Goal: Information Seeking & Learning: Learn about a topic

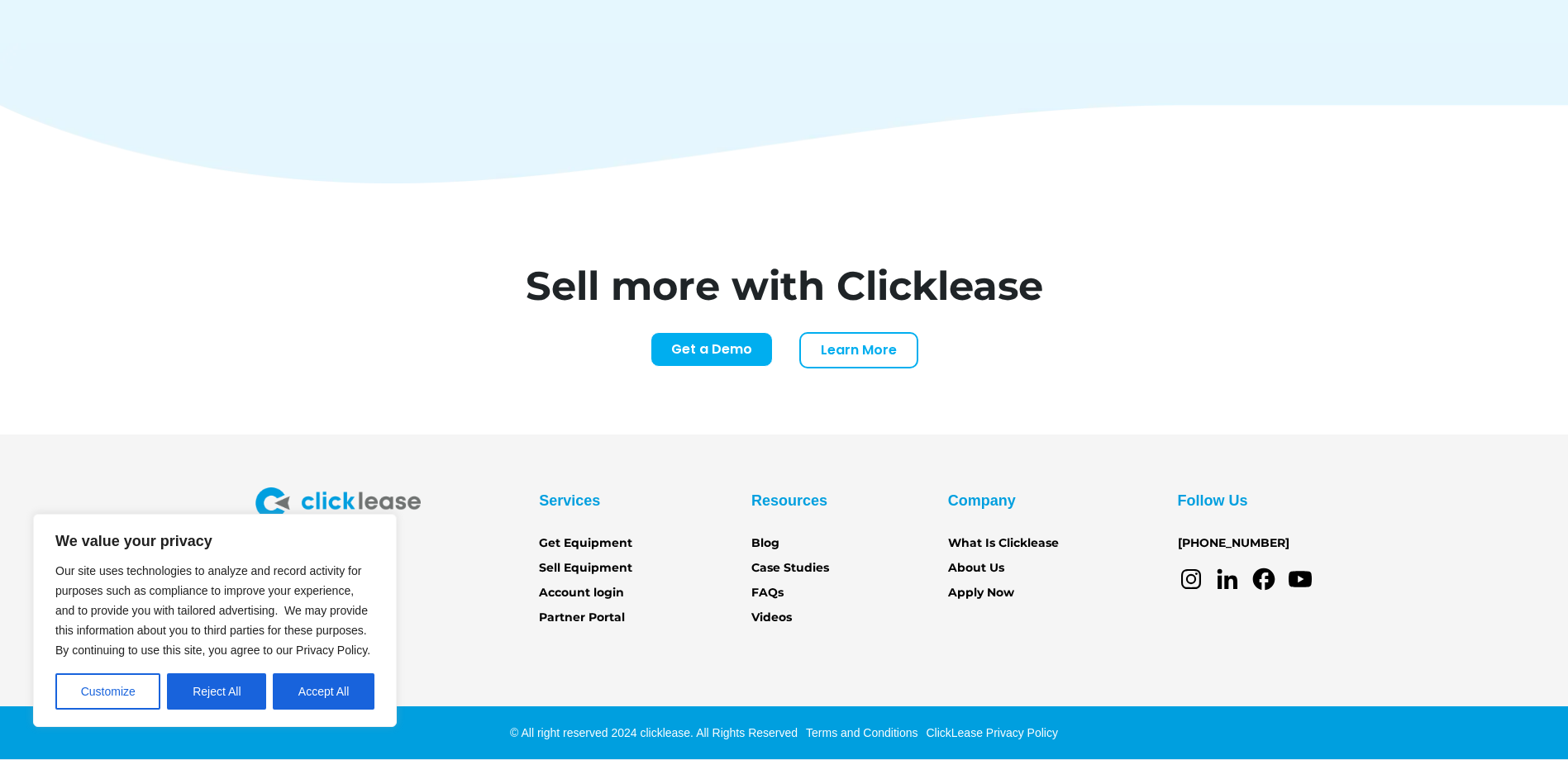
scroll to position [6866, 0]
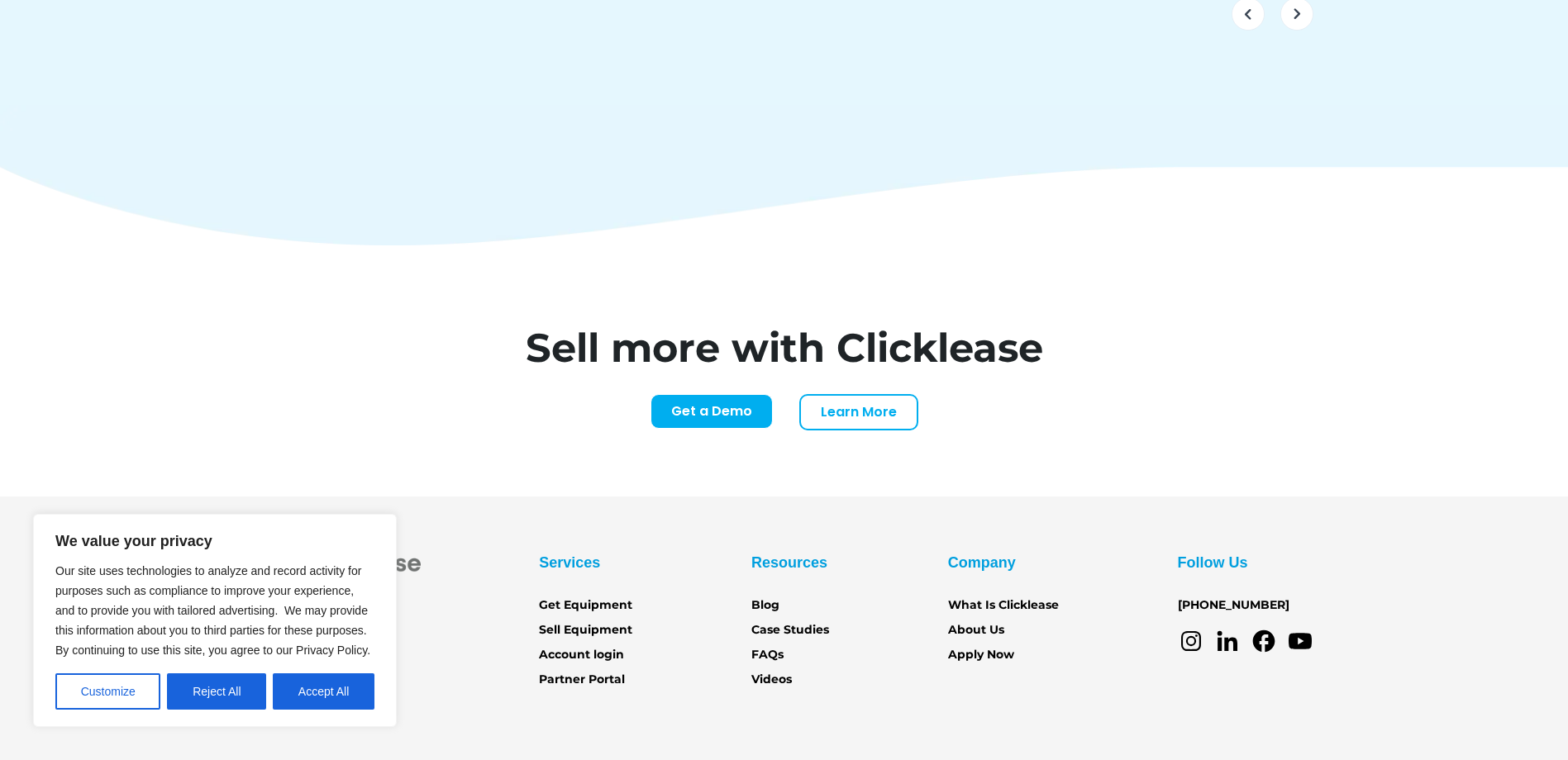
click at [1413, 245] on div "Sell more with Clicklease Get a Demo Learn More Name* Email* Company Name* Webs…" at bounding box center [784, 371] width 1568 height 251
click at [238, 693] on button "Reject All" at bounding box center [217, 691] width 99 height 37
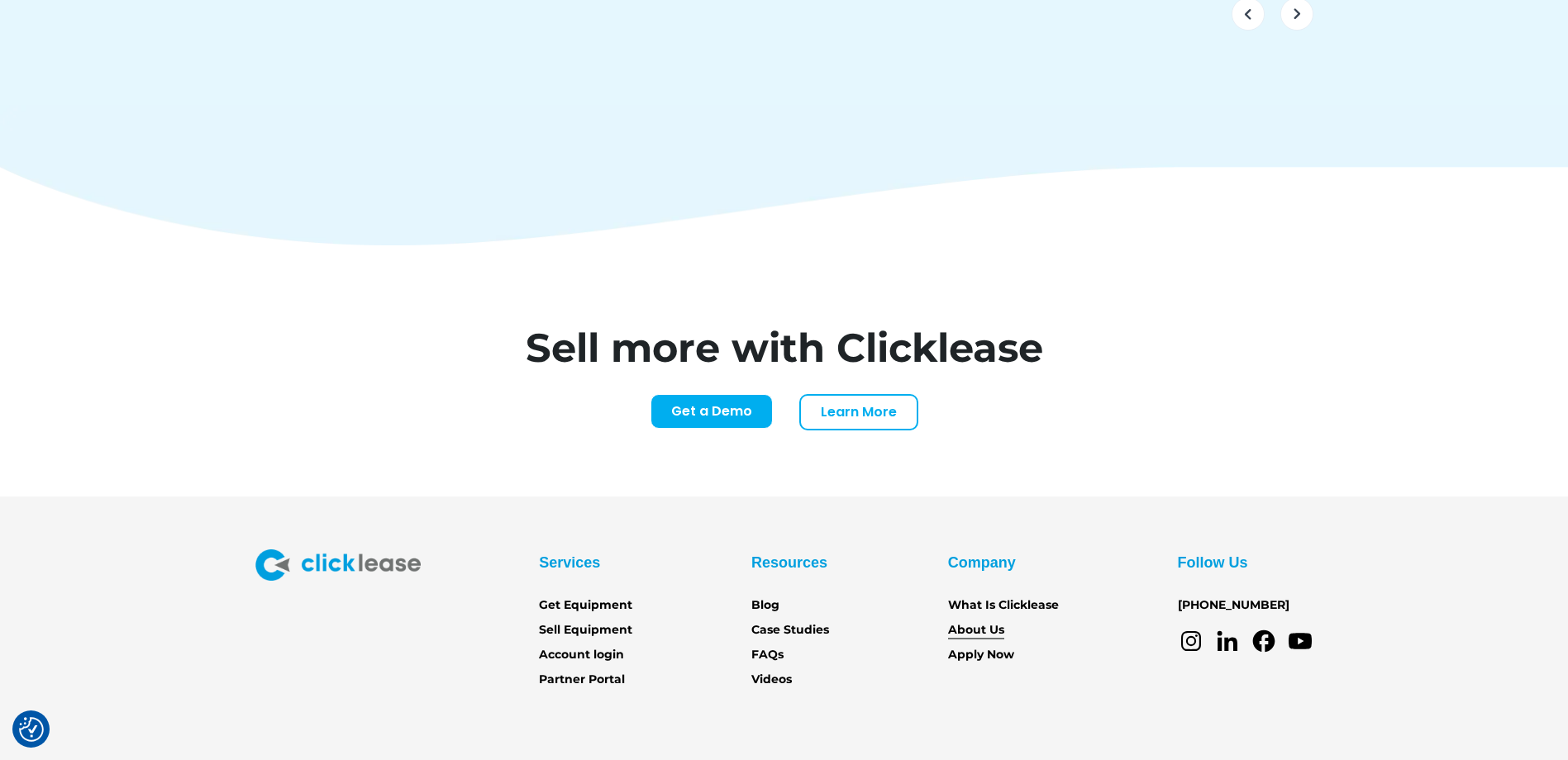
click at [955, 622] on link "About Us" at bounding box center [976, 631] width 57 height 18
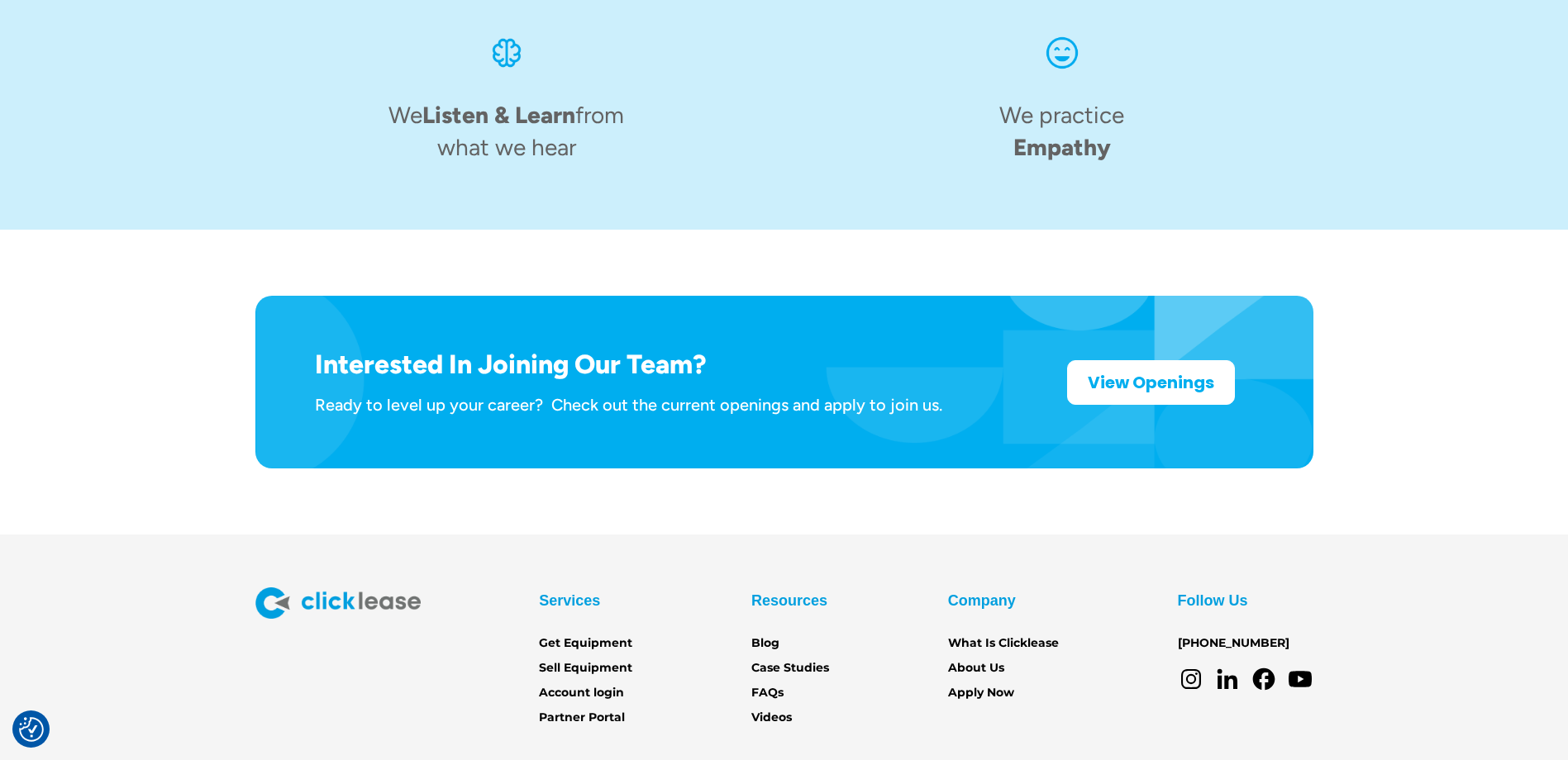
scroll to position [2564, 0]
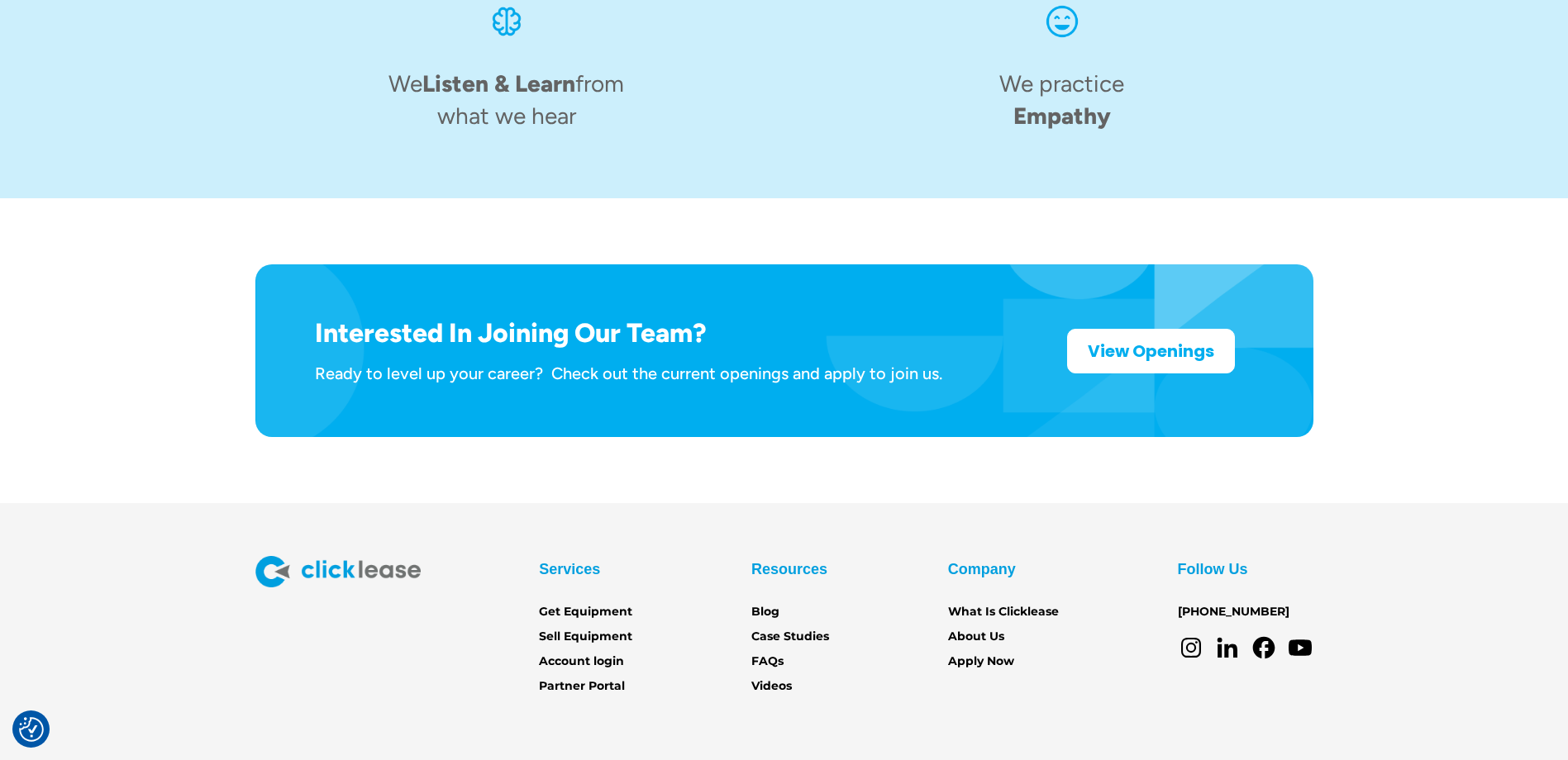
click at [360, 556] on img at bounding box center [338, 572] width 165 height 32
click at [348, 556] on img at bounding box center [338, 572] width 165 height 32
click at [346, 556] on img at bounding box center [338, 572] width 165 height 32
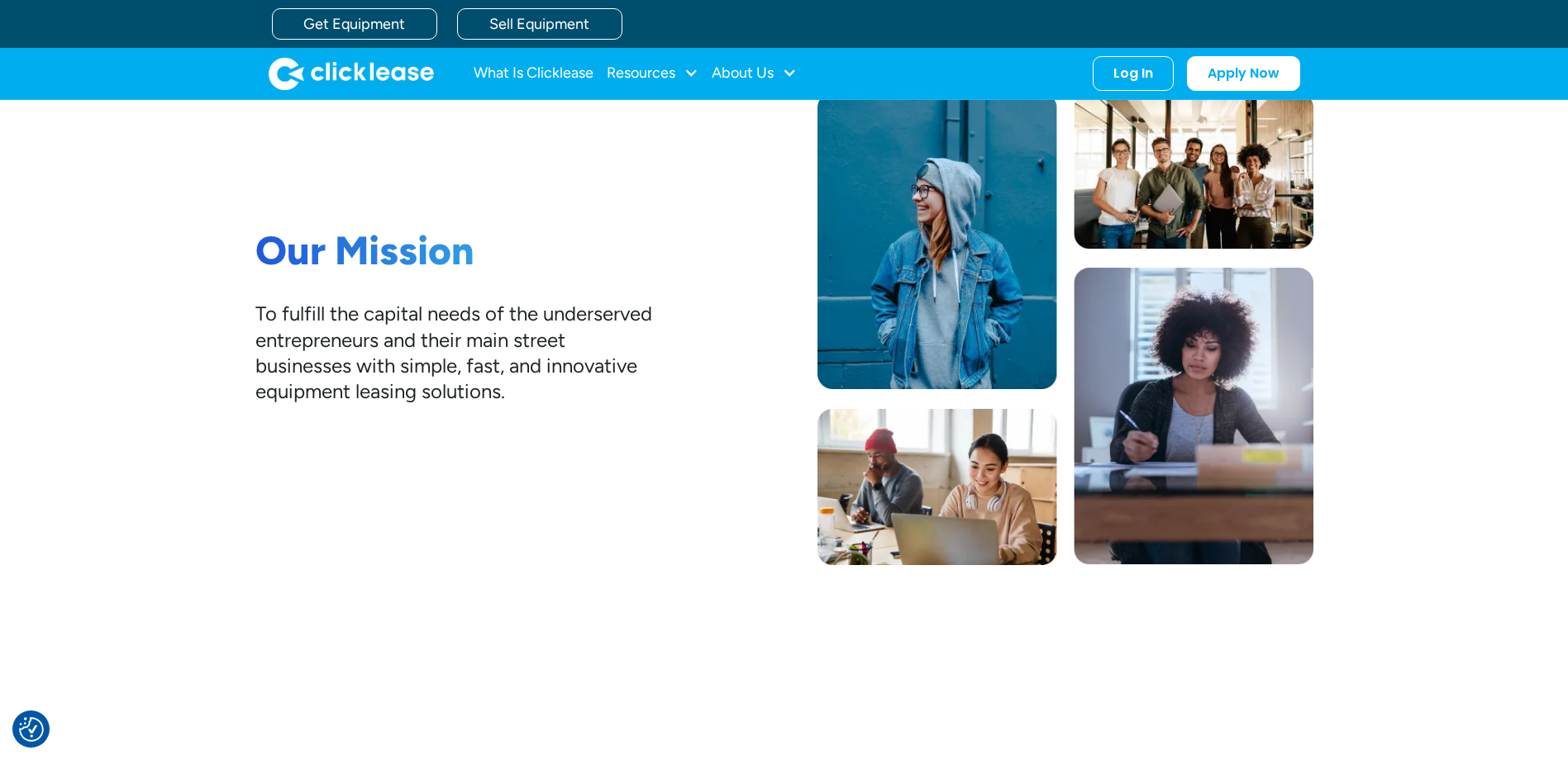
scroll to position [0, 0]
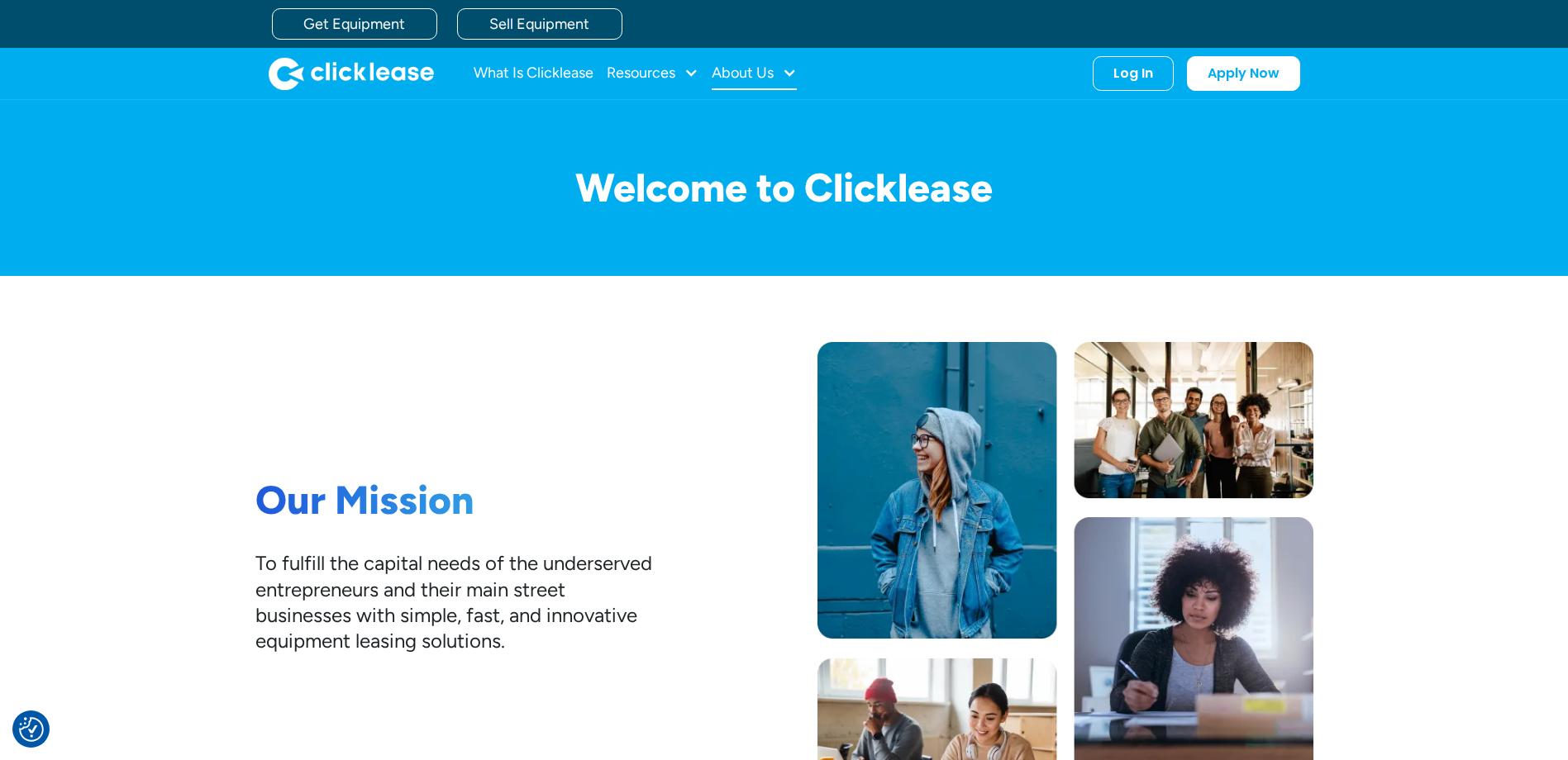
click at [790, 76] on div at bounding box center [789, 73] width 15 height 15
click at [671, 73] on div "Resources" at bounding box center [641, 73] width 69 height 0
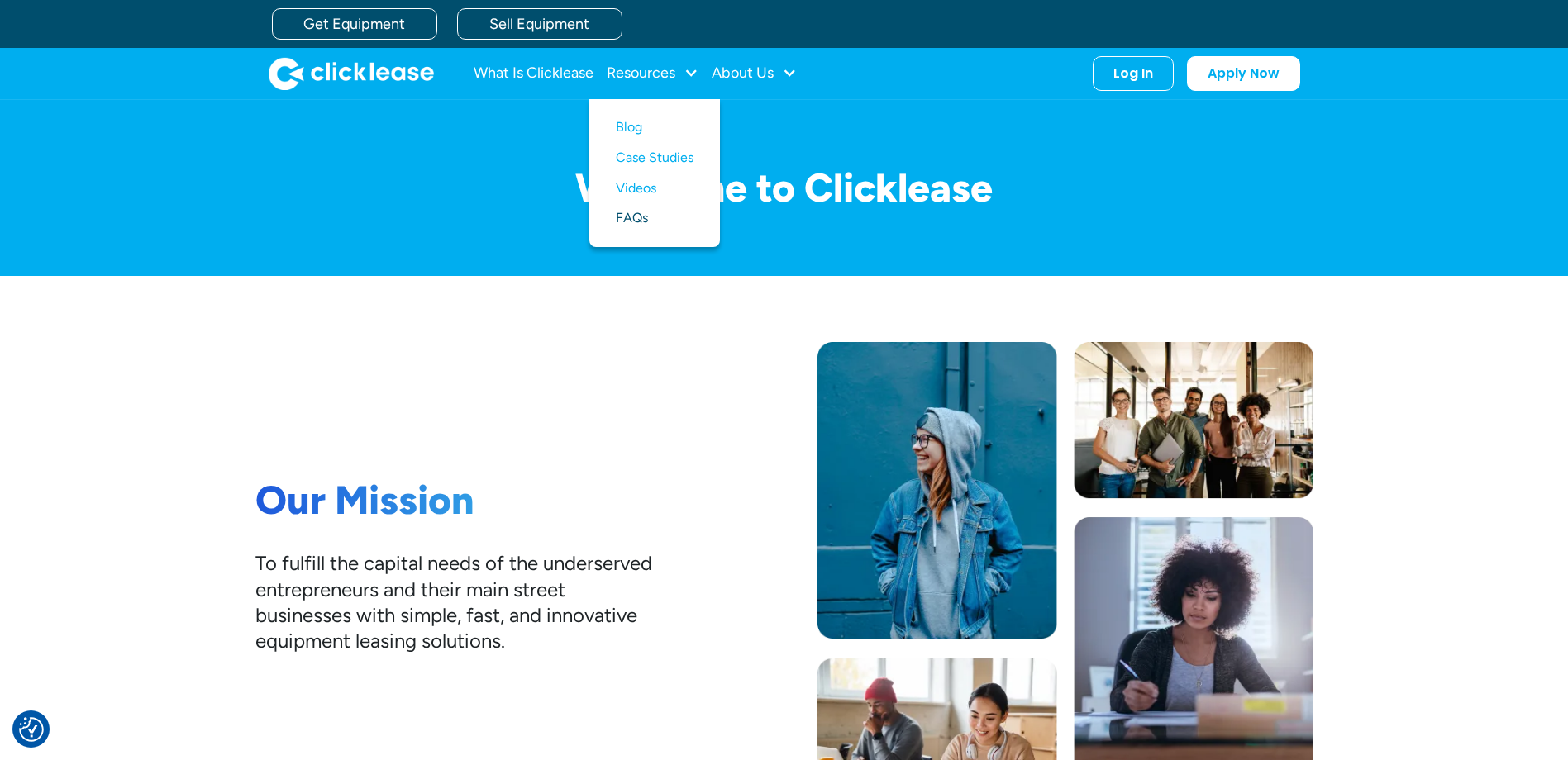
click at [637, 211] on link "FAQs" at bounding box center [655, 219] width 78 height 31
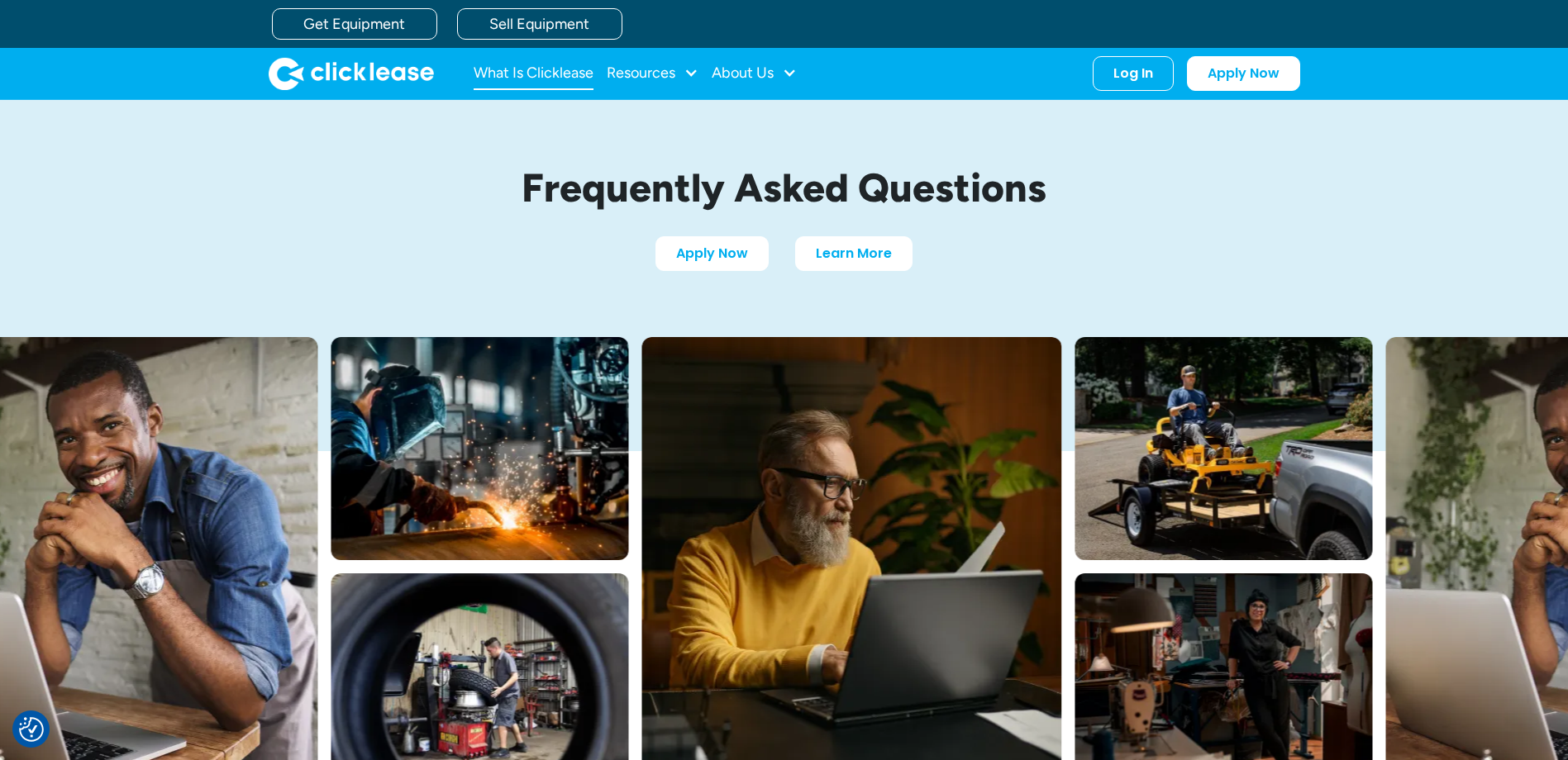
click at [504, 71] on link "What Is Clicklease" at bounding box center [534, 73] width 120 height 33
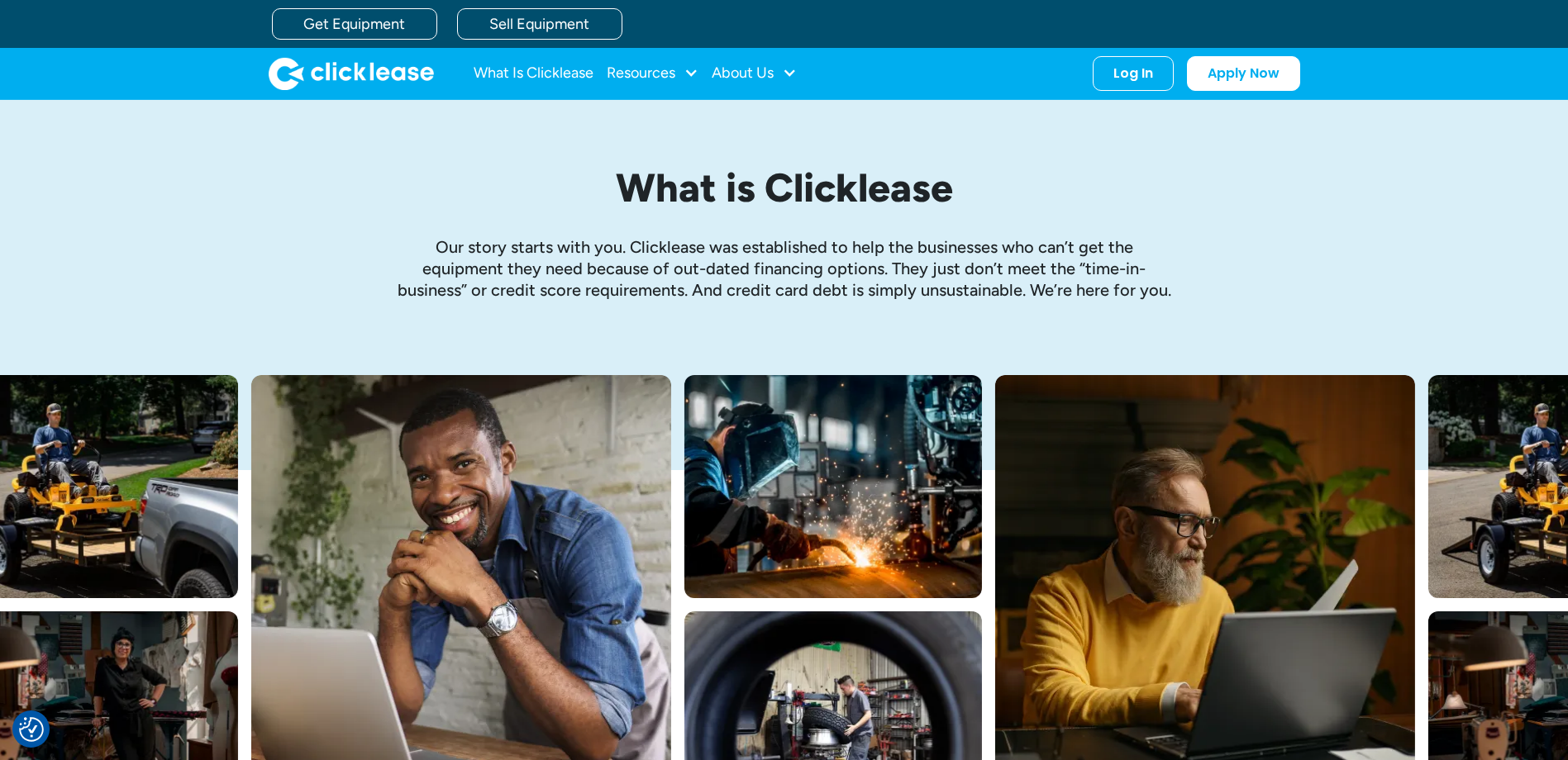
click at [803, 71] on nav "What Is Clicklease Resources Blog Case Studies Videos FAQs About Us About Us Ca…" at bounding box center [887, 74] width 827 height 35
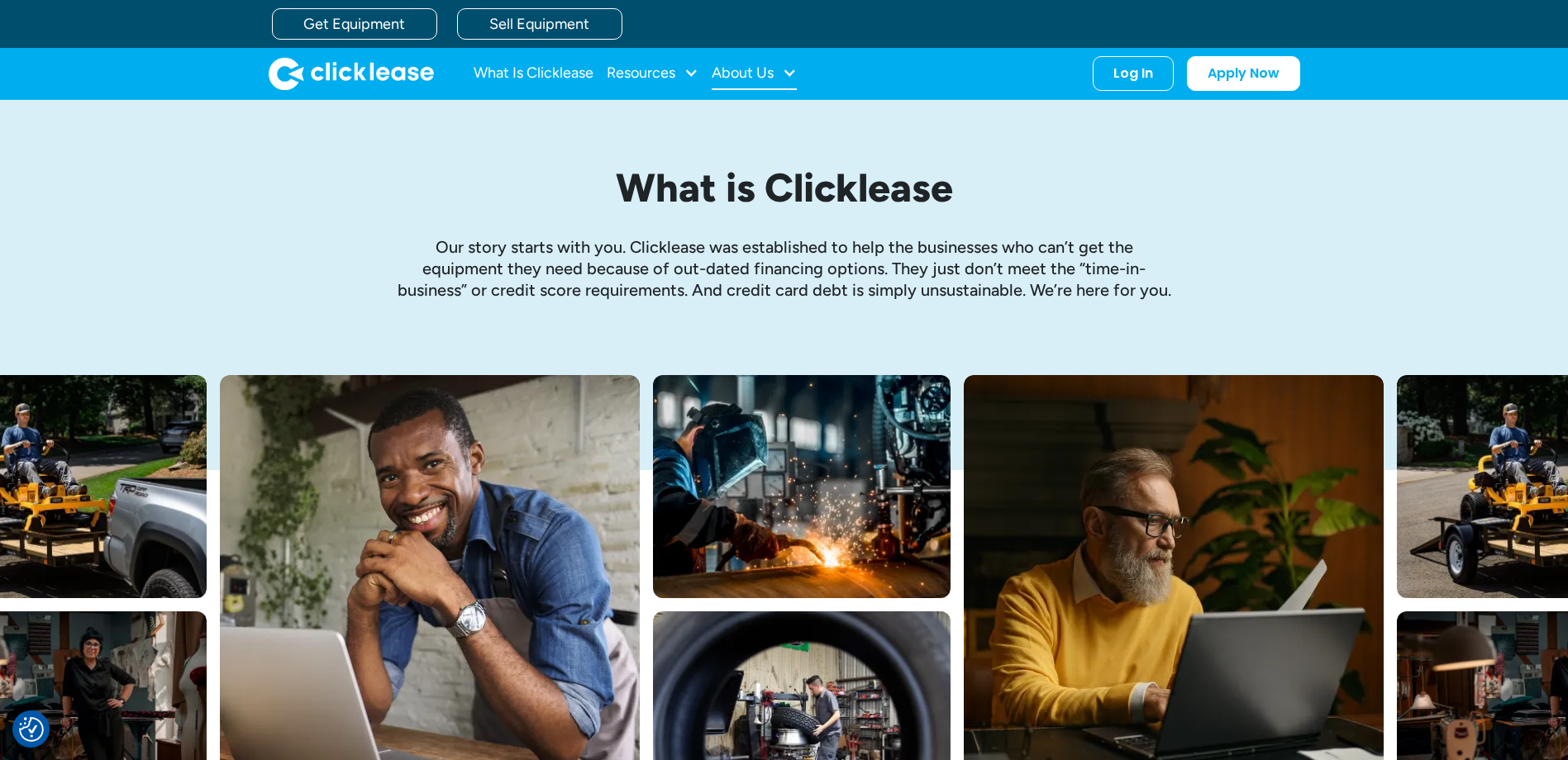
click at [794, 71] on div at bounding box center [789, 73] width 15 height 15
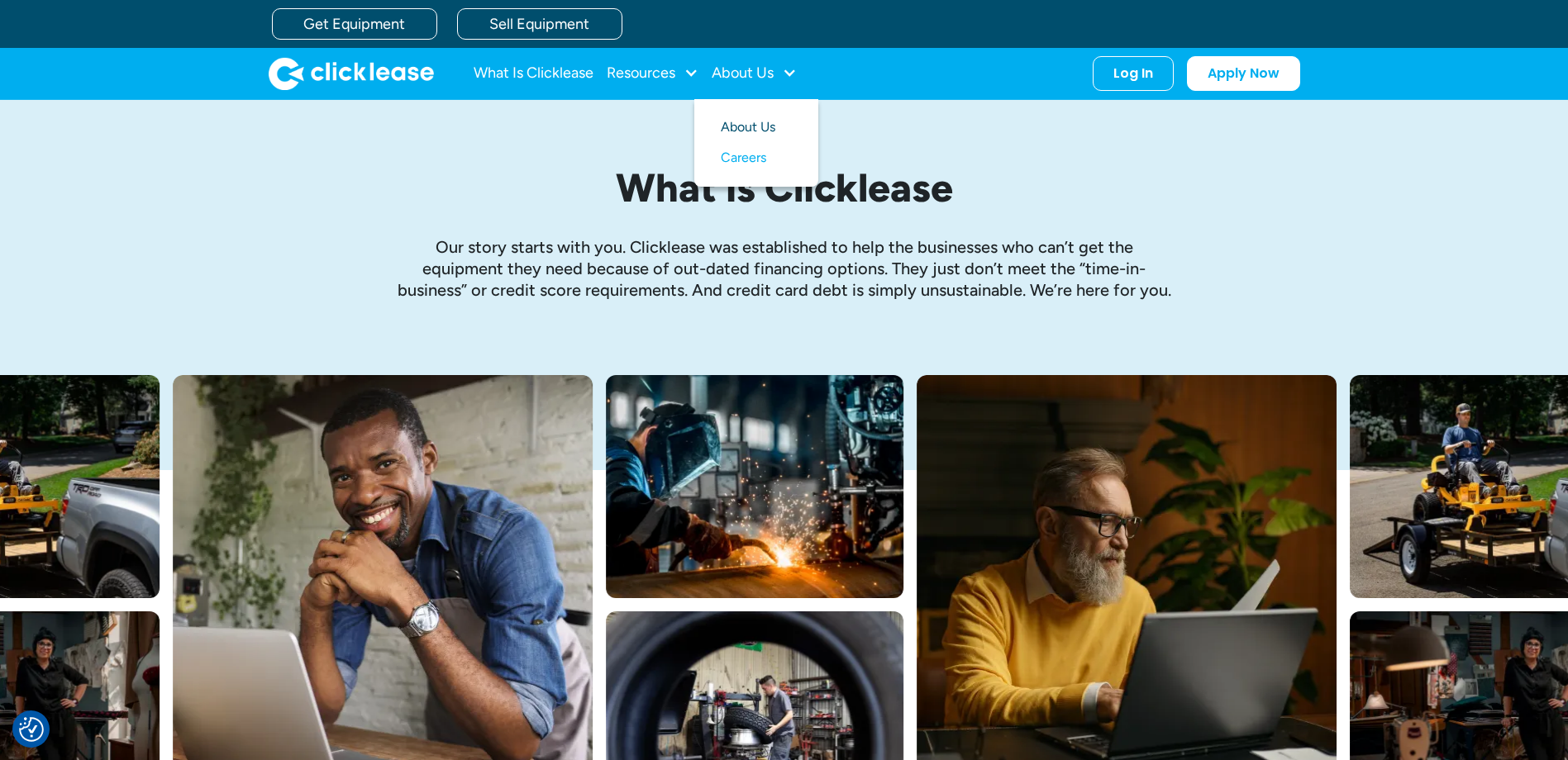
click at [783, 124] on link "About Us" at bounding box center [756, 127] width 72 height 31
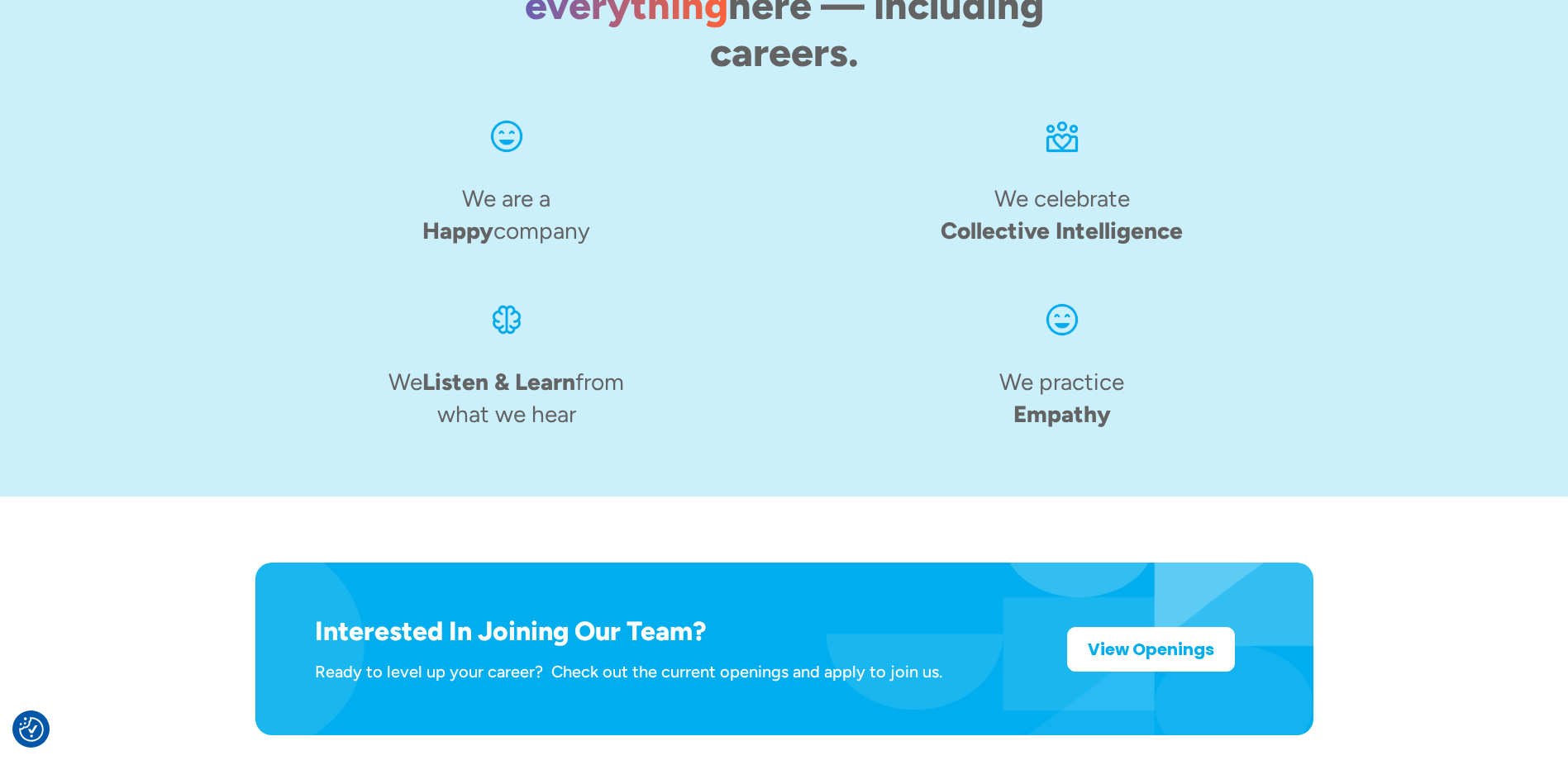
scroll to position [2564, 0]
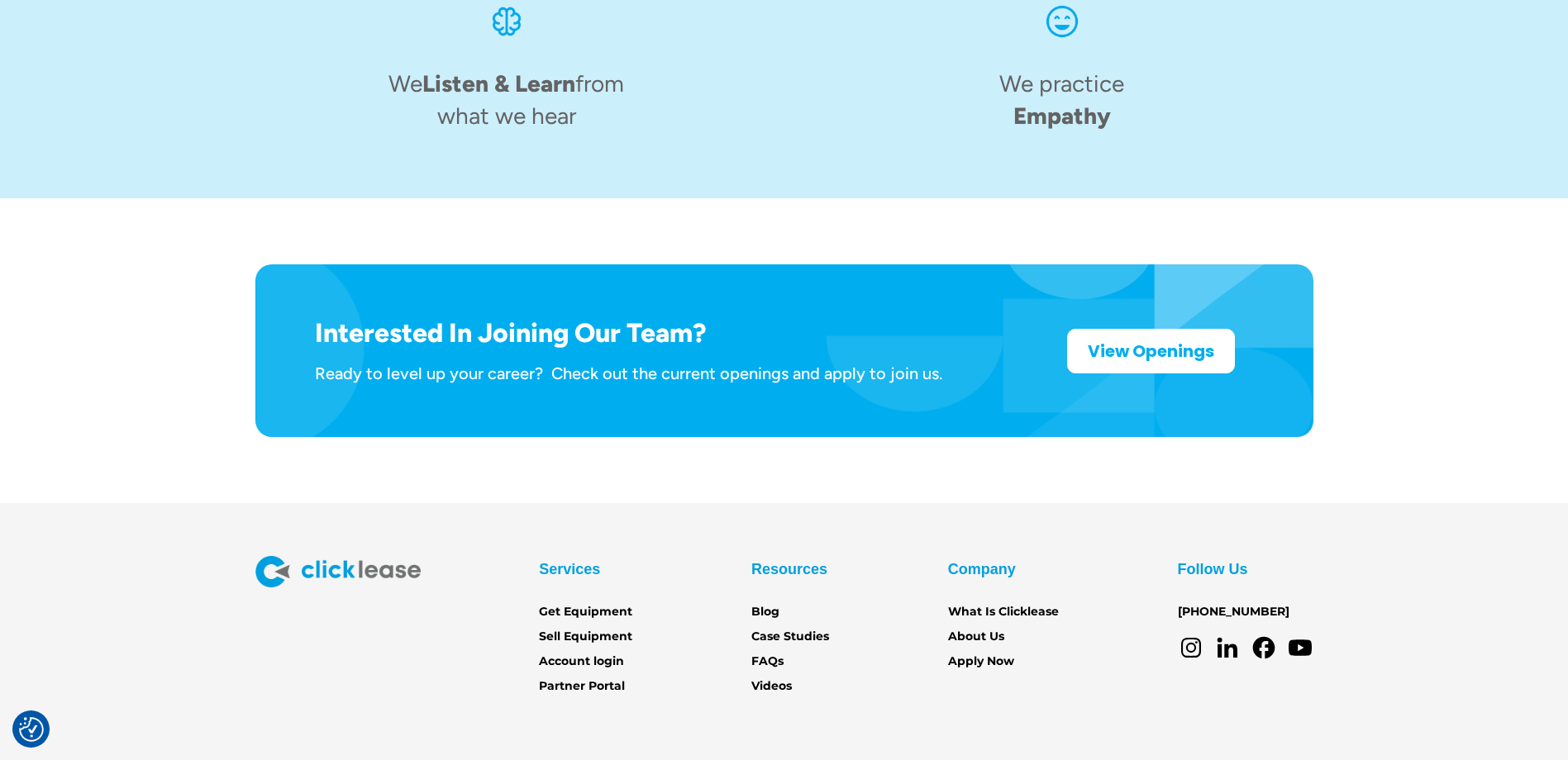
drag, startPoint x: 602, startPoint y: 617, endPoint x: 623, endPoint y: 628, distance: 23.7
click at [602, 678] on link "Partner Portal" at bounding box center [581, 686] width 86 height 18
